Goal: Task Accomplishment & Management: Manage account settings

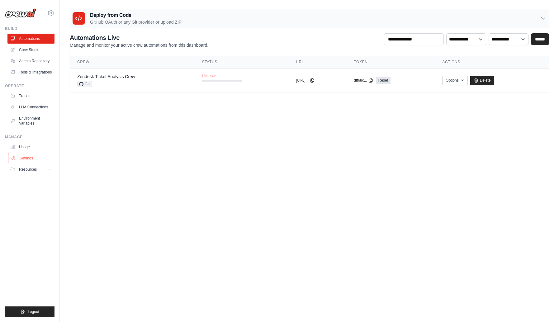
click at [32, 157] on link "Settings" at bounding box center [31, 158] width 47 height 10
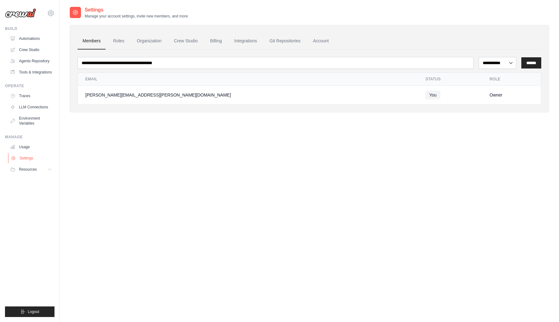
drag, startPoint x: 32, startPoint y: 158, endPoint x: 47, endPoint y: 160, distance: 15.0
click at [215, 40] on link "Billing" at bounding box center [215, 41] width 21 height 17
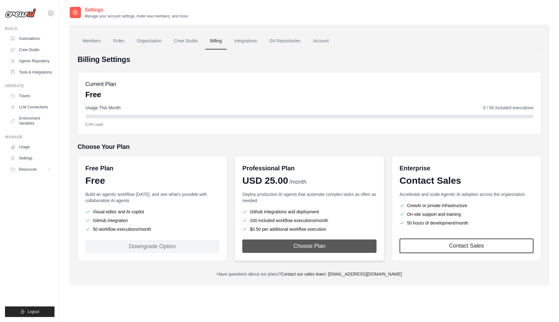
click at [304, 247] on button "Choose Plan" at bounding box center [309, 246] width 134 height 13
